Goal: Information Seeking & Learning: Learn about a topic

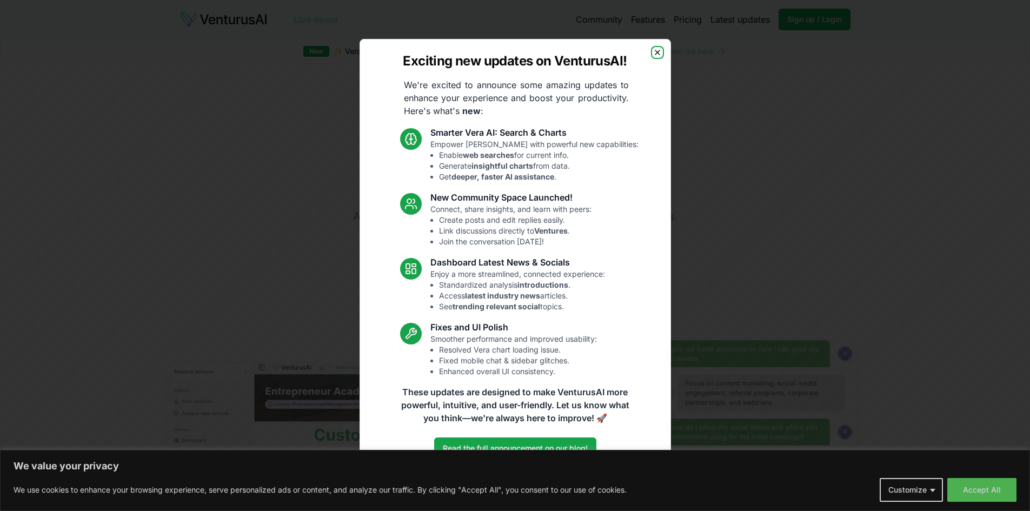
click at [657, 54] on icon "button" at bounding box center [657, 52] width 9 height 9
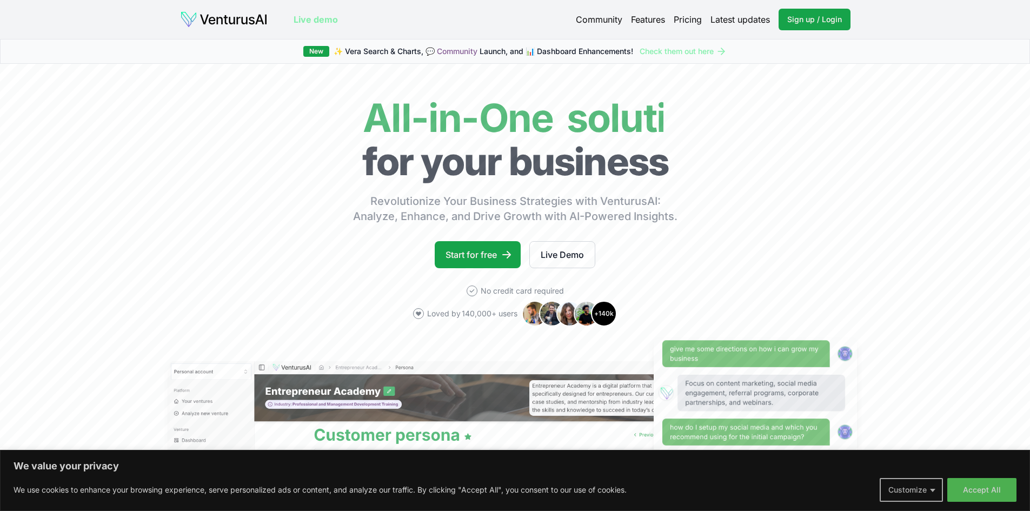
click at [919, 490] on button "Customize" at bounding box center [910, 490] width 63 height 24
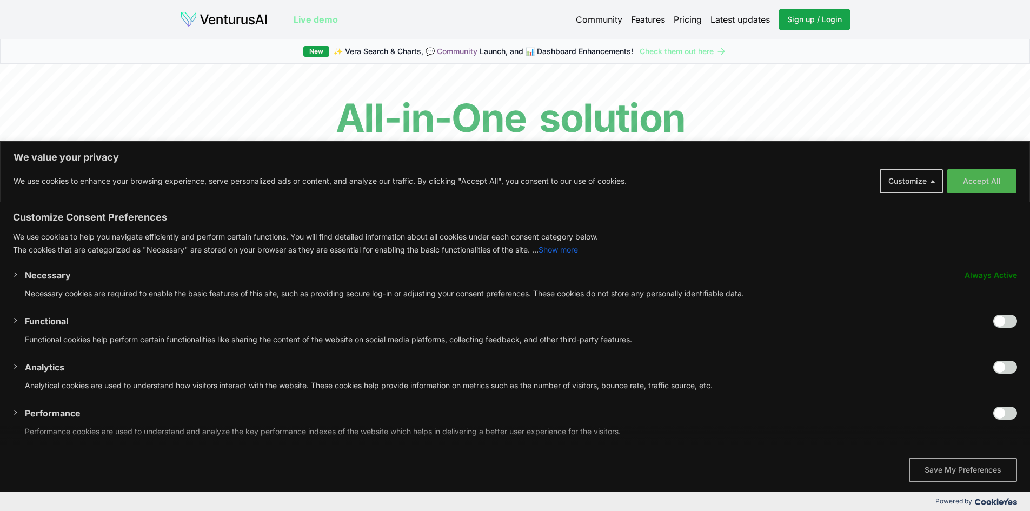
click at [937, 466] on button "Save My Preferences" at bounding box center [962, 470] width 108 height 24
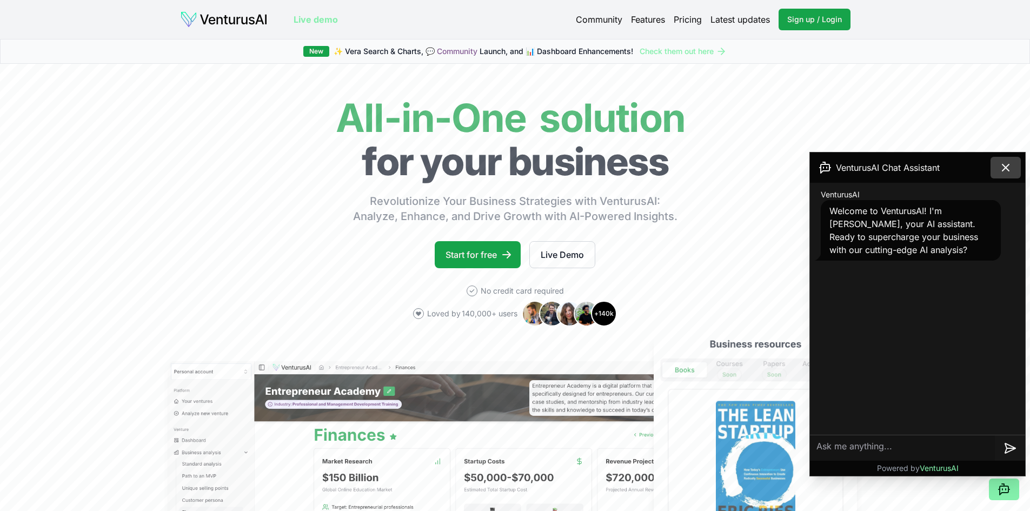
click at [1002, 163] on icon at bounding box center [1005, 167] width 13 height 13
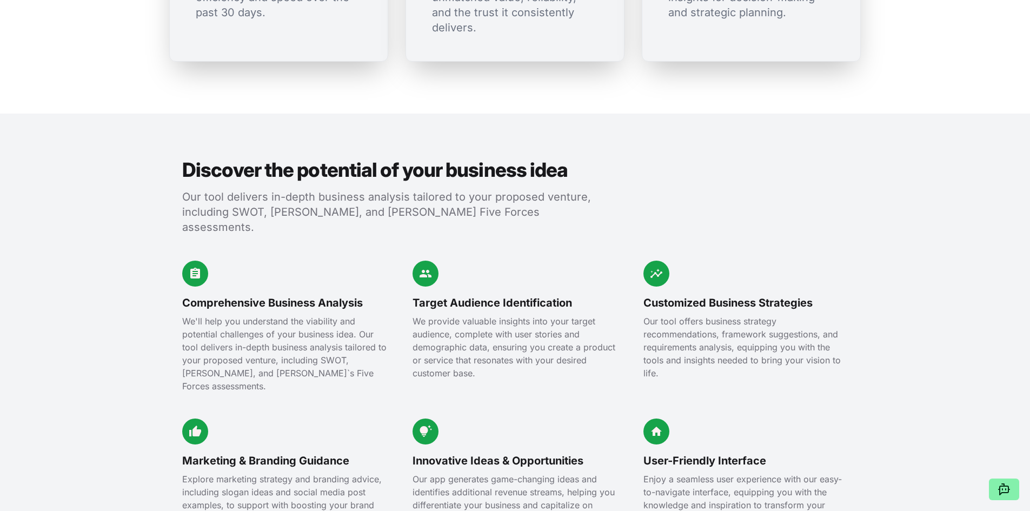
scroll to position [1243, 0]
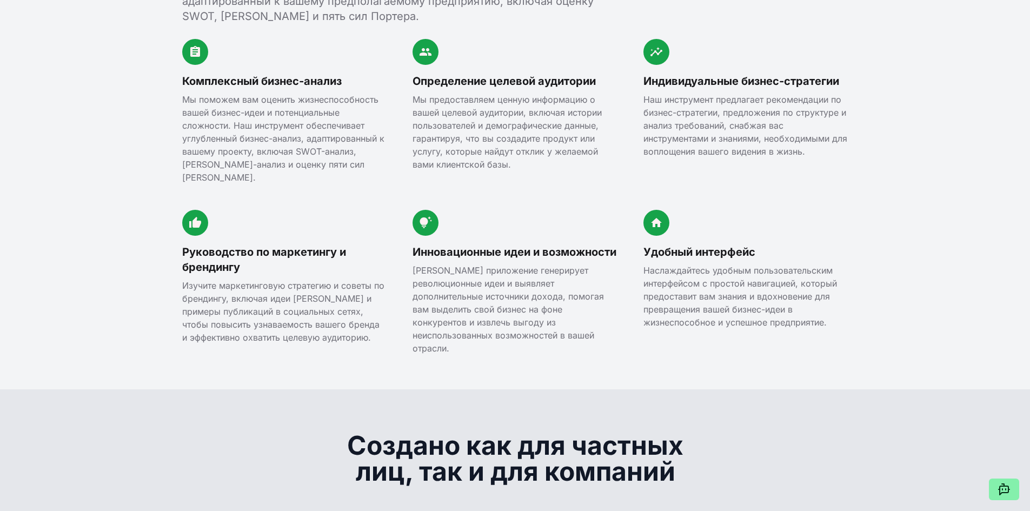
click at [634, 301] on div "Комплексный бизнес-анализ Мы поможем вам оценить жизнеспособность вашей бизнес-…" at bounding box center [515, 197] width 666 height 316
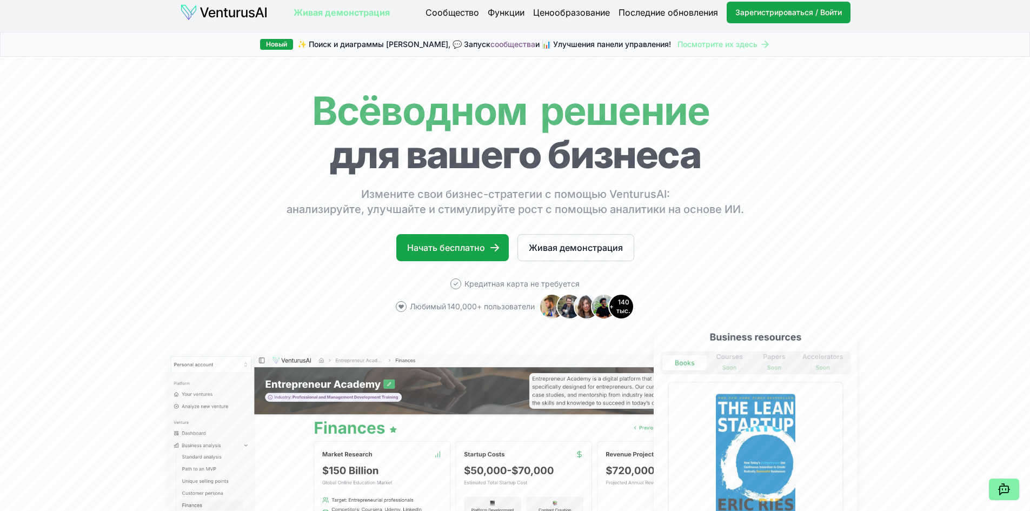
scroll to position [0, 0]
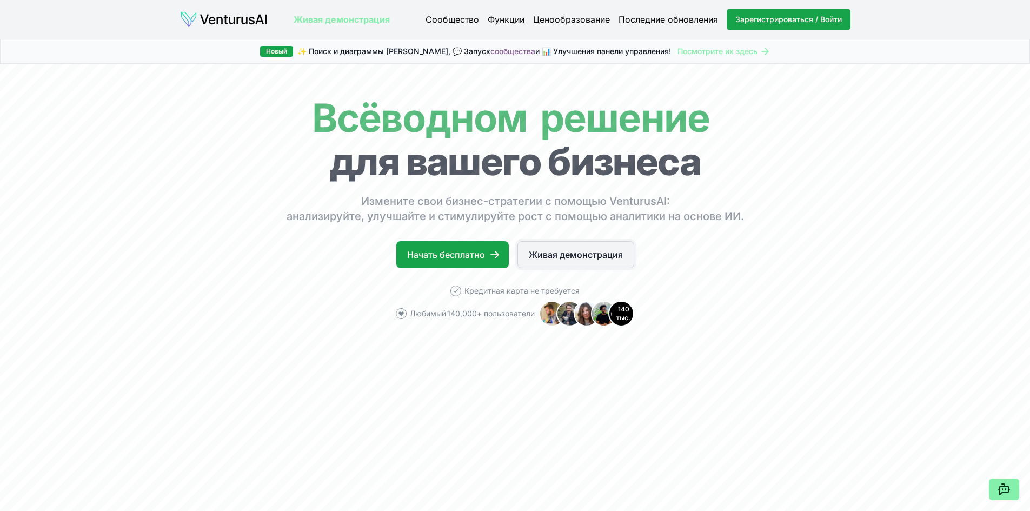
click at [587, 249] on font "Живая демонстрация" at bounding box center [576, 254] width 94 height 13
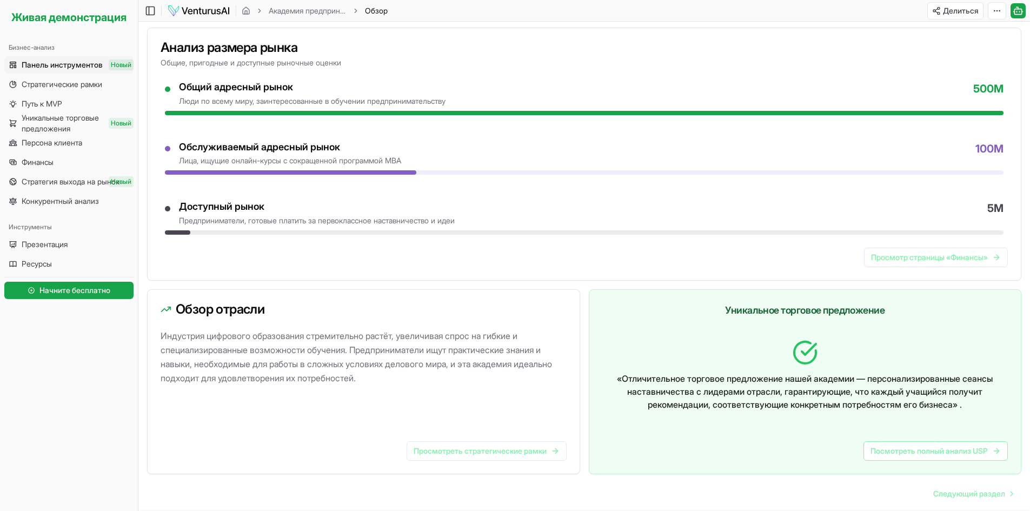
scroll to position [482, 0]
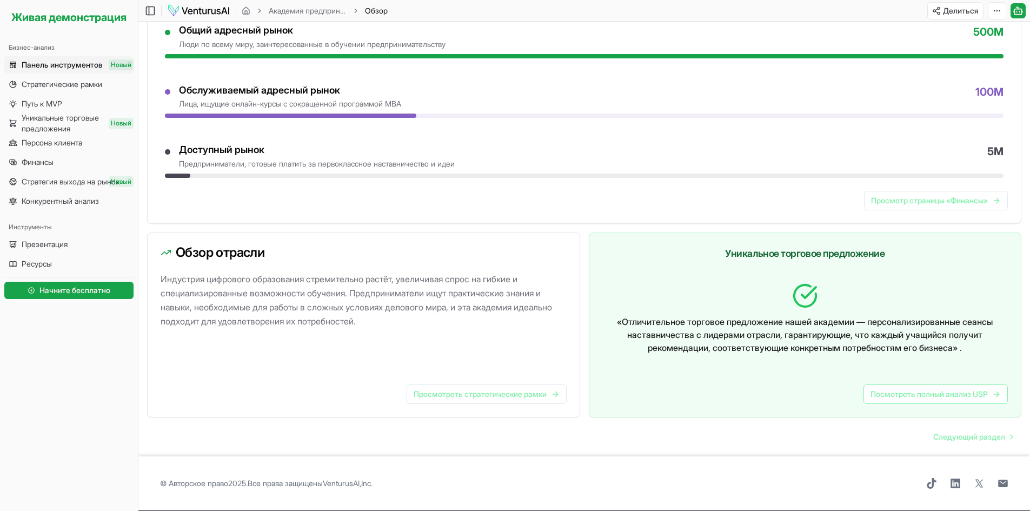
click at [737, 208] on div "Просмотр страницы «Финансы»" at bounding box center [584, 207] width 873 height 32
click at [963, 436] on font "Следующий раздел" at bounding box center [969, 436] width 72 height 9
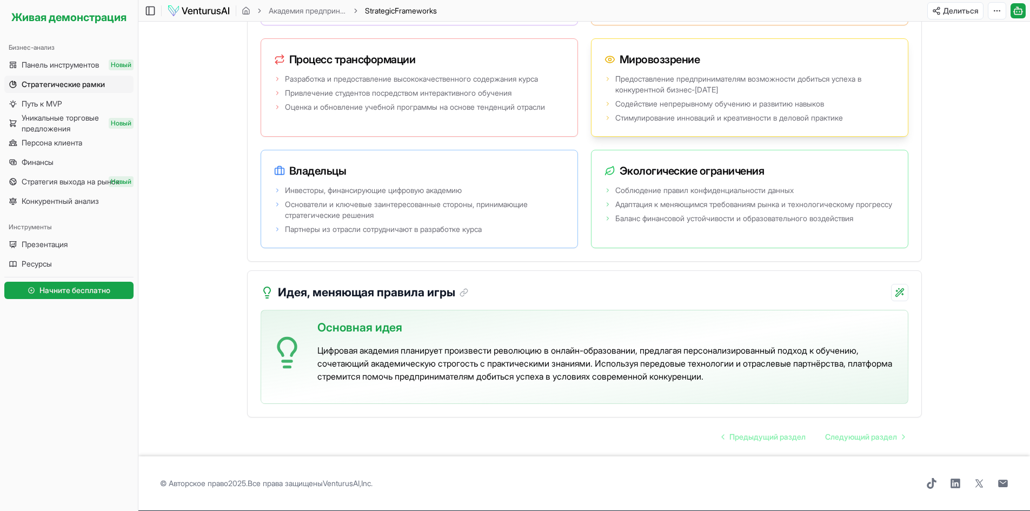
scroll to position [2057, 0]
click at [856, 435] on font "Следующий раздел" at bounding box center [861, 436] width 72 height 9
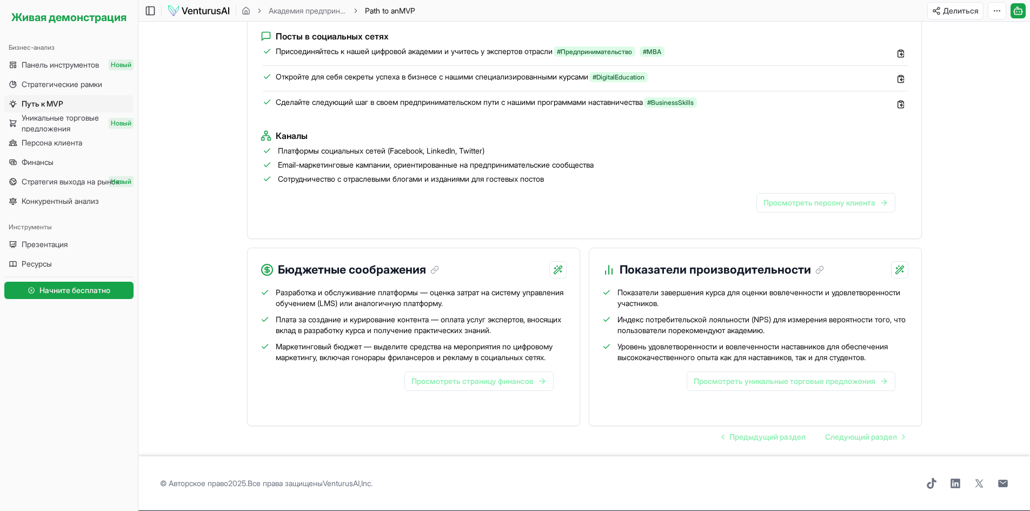
scroll to position [1061, 0]
click at [882, 432] on font "Следующий раздел" at bounding box center [861, 436] width 72 height 9
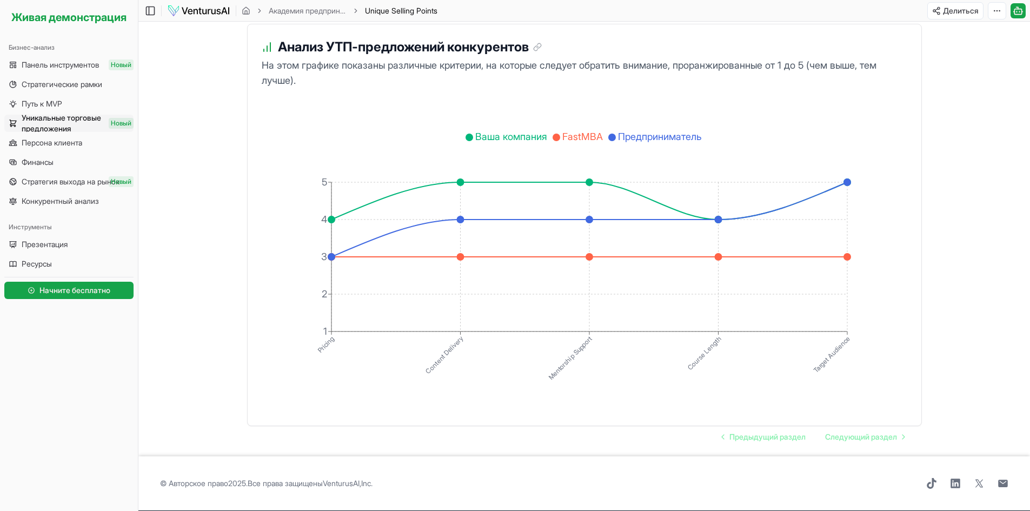
scroll to position [2109, 0]
click at [871, 436] on font "Следующий раздел" at bounding box center [861, 436] width 72 height 9
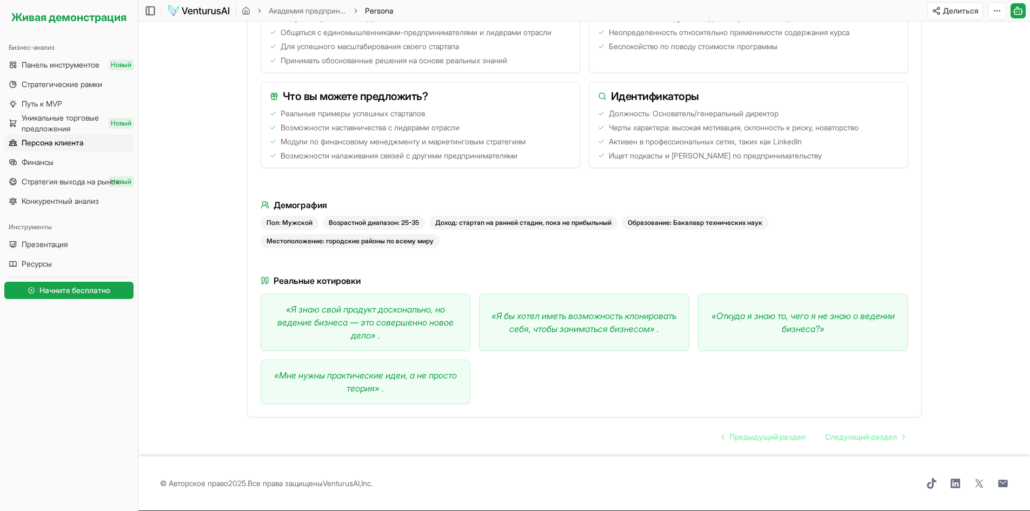
scroll to position [479, 0]
click at [869, 435] on font "Следующий раздел" at bounding box center [861, 436] width 72 height 9
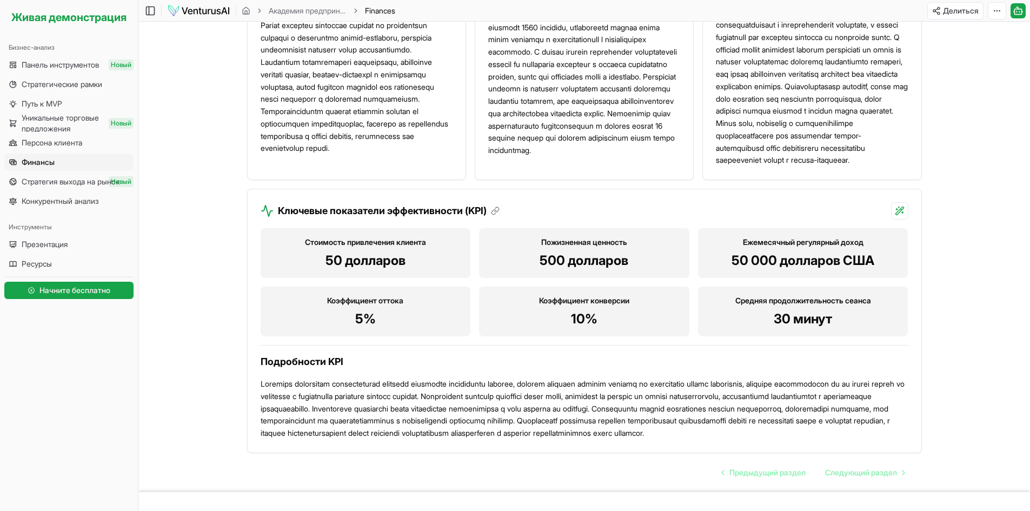
scroll to position [1163, 0]
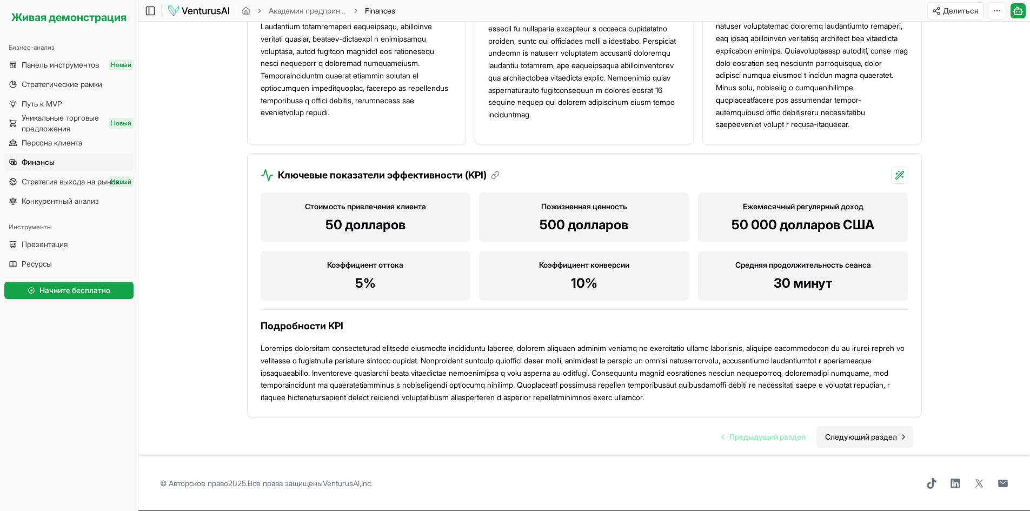
click at [857, 444] on link "Следующий раздел" at bounding box center [864, 437] width 97 height 22
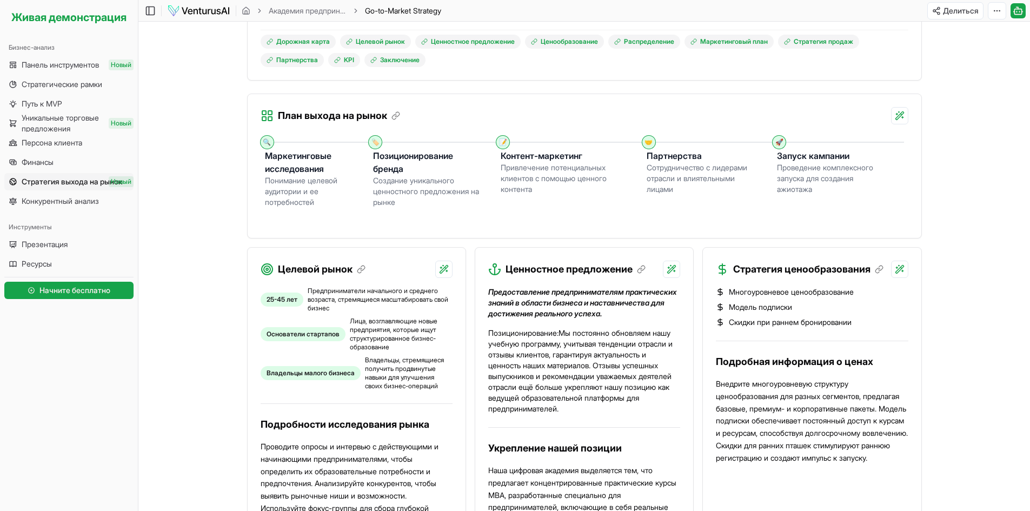
scroll to position [216, 0]
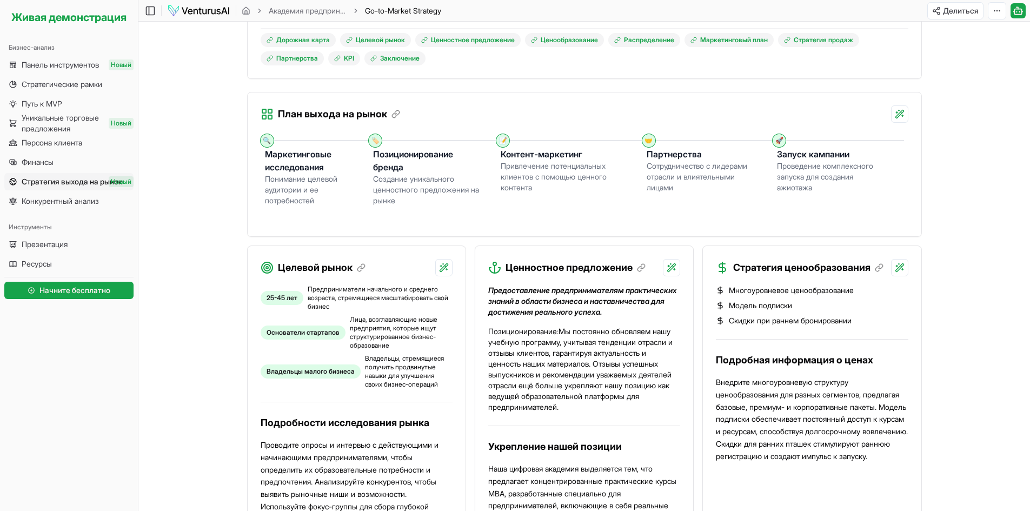
click at [953, 205] on main "Переключить боковую панель Академия предпринимателей Go-to-Market Strategy GTM …" at bounding box center [583, 510] width 891 height 1452
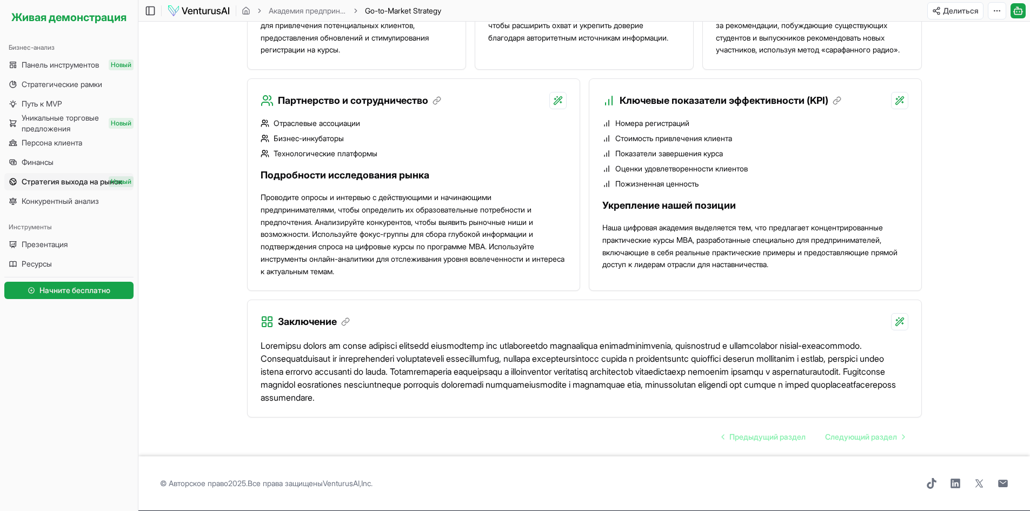
scroll to position [1037, 0]
click at [861, 432] on font "Следующий раздел" at bounding box center [861, 436] width 72 height 9
